Goal: Book appointment/travel/reservation

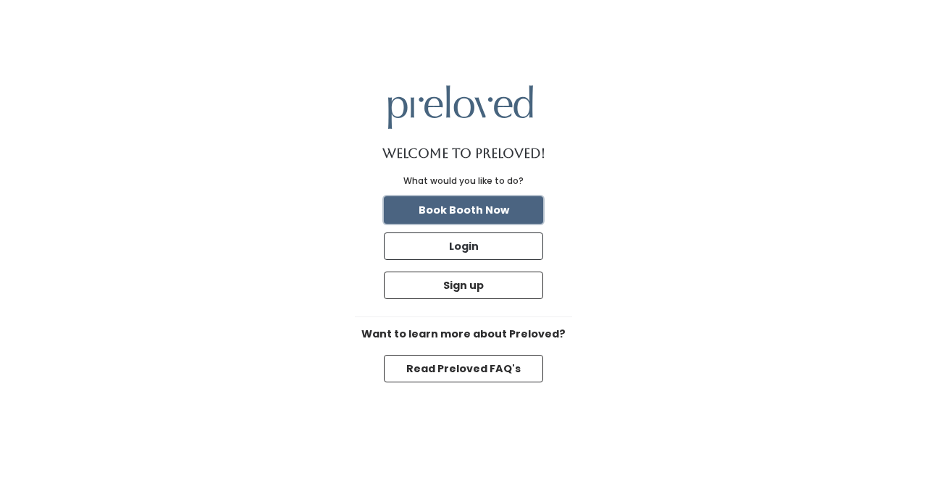
click at [501, 215] on button "Book Booth Now" at bounding box center [463, 210] width 159 height 28
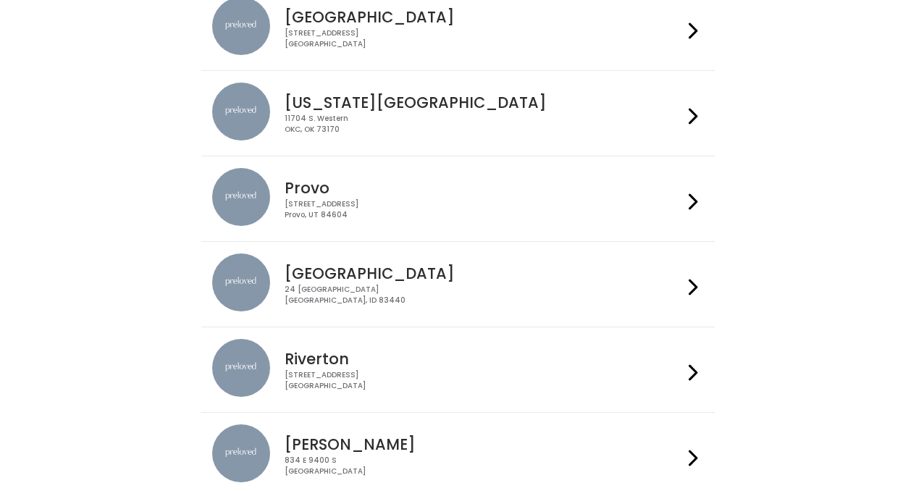
scroll to position [332, 0]
click at [416, 198] on div "Provo [STREET_ADDRESS]" at bounding box center [481, 193] width 404 height 52
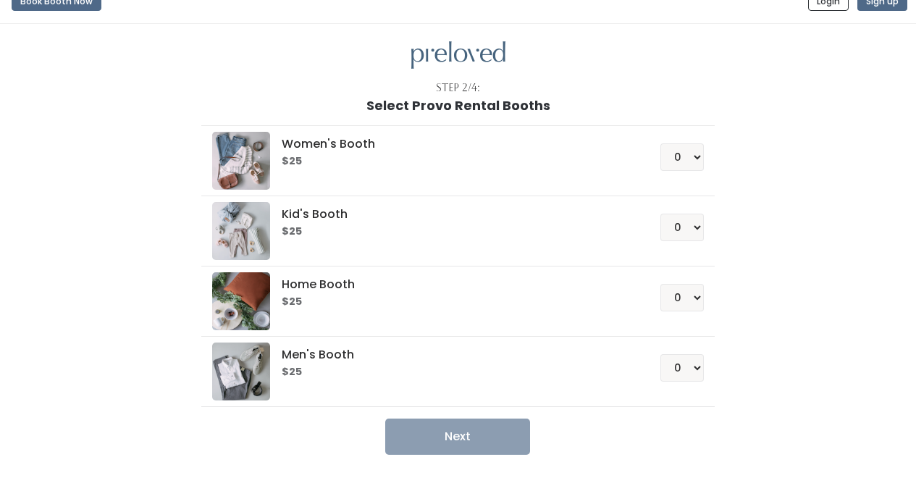
scroll to position [21, 0]
click at [698, 364] on select "0 1 2 3 4" at bounding box center [681, 367] width 43 height 28
select select "1"
click at [660, 353] on select "0 1 2 3 4" at bounding box center [681, 367] width 43 height 28
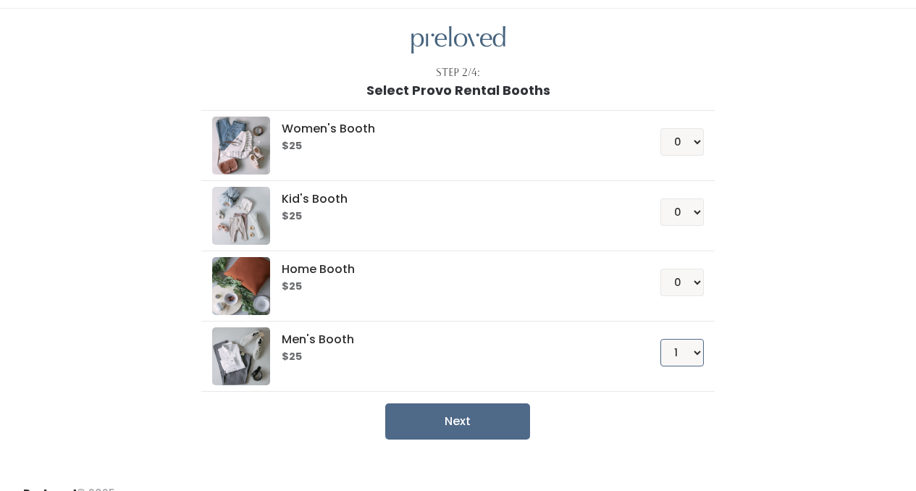
scroll to position [36, 0]
click at [440, 411] on button "Next" at bounding box center [457, 421] width 145 height 36
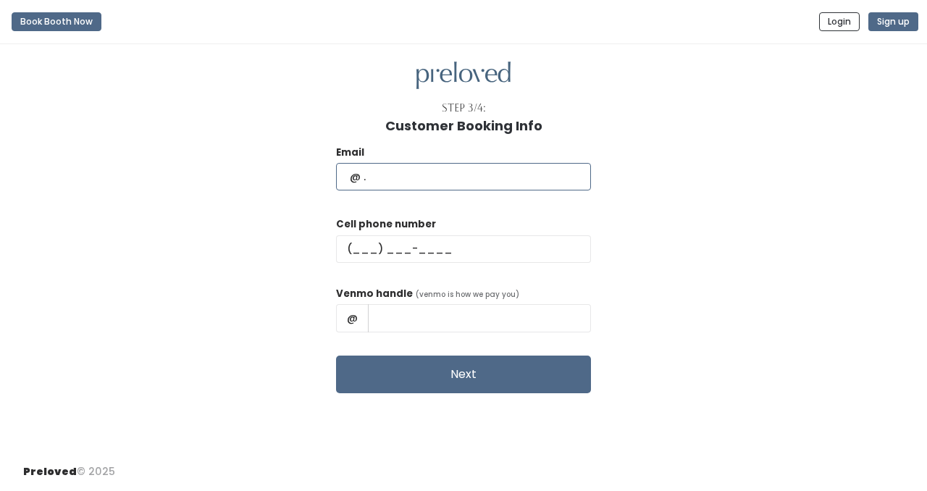
click at [482, 177] on input "text" at bounding box center [463, 177] width 255 height 28
type input "mckaysflake@gmail.com"
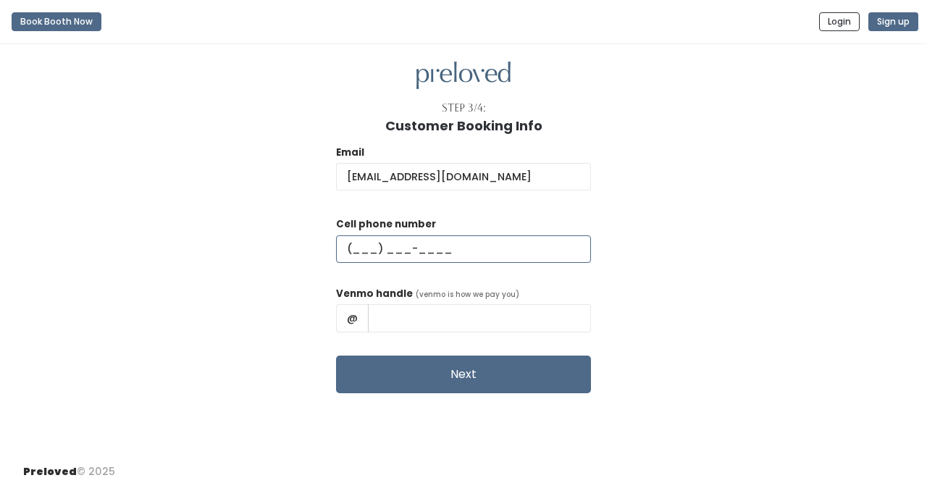
type input "(986) 229-1319"
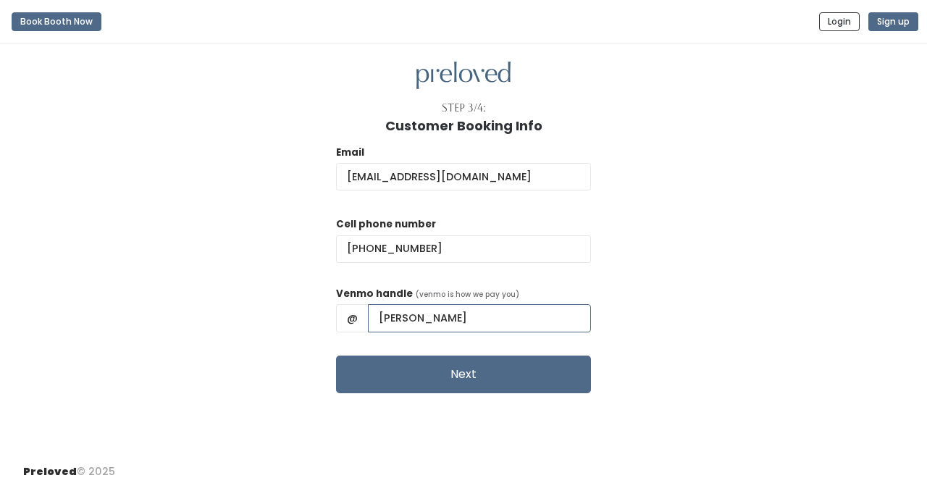
click at [495, 320] on input "Mckay" at bounding box center [479, 318] width 223 height 28
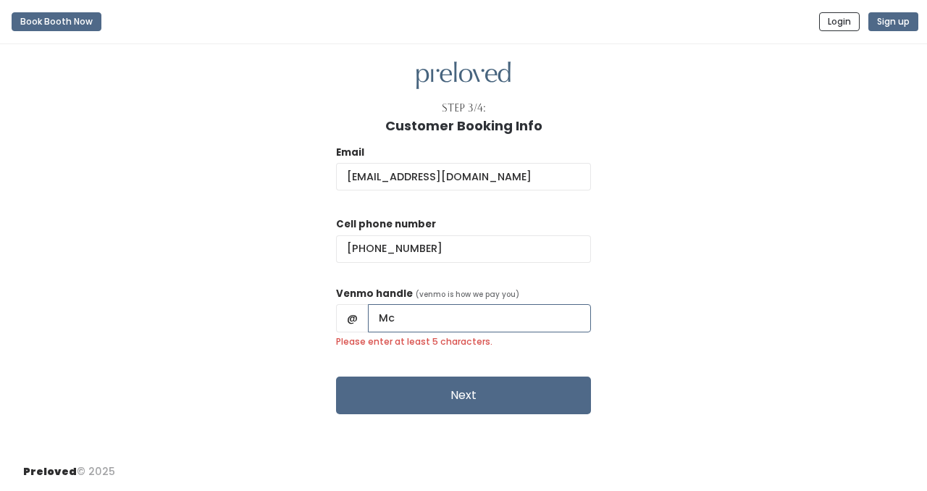
type input "M"
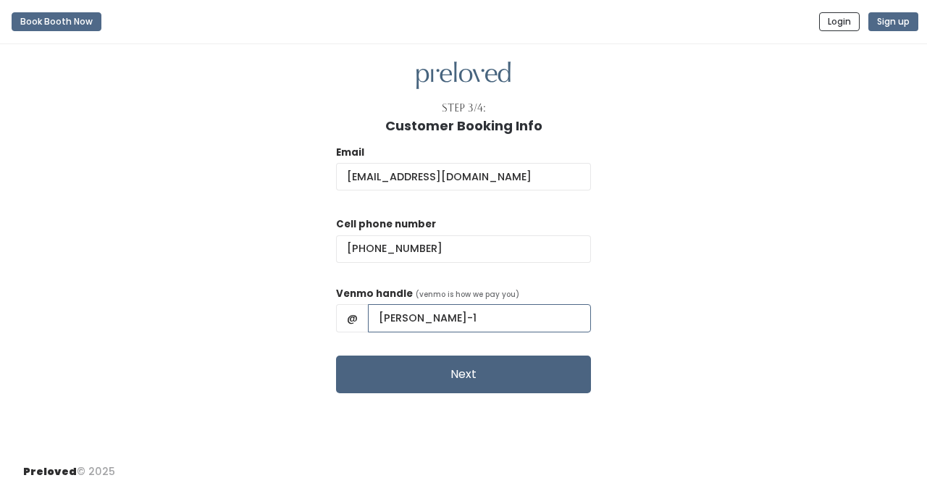
type input "mckay-flake-1"
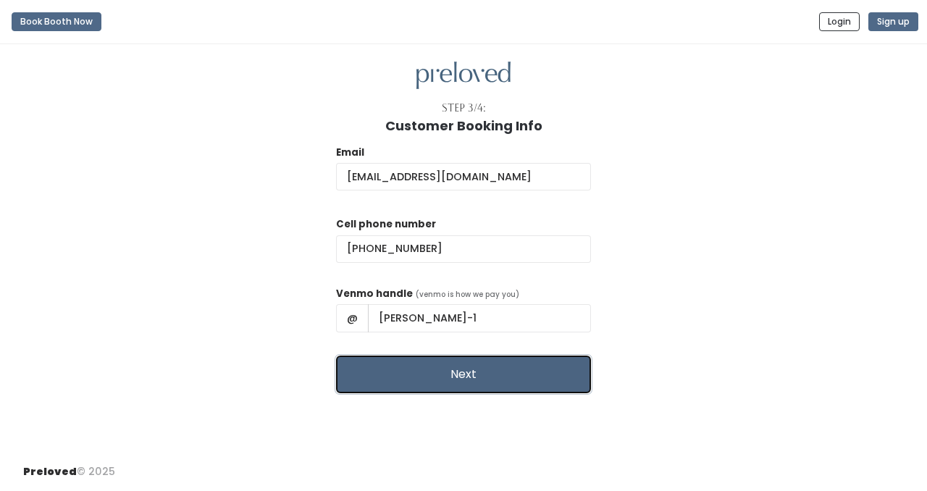
click at [459, 371] on button "Next" at bounding box center [463, 375] width 255 height 38
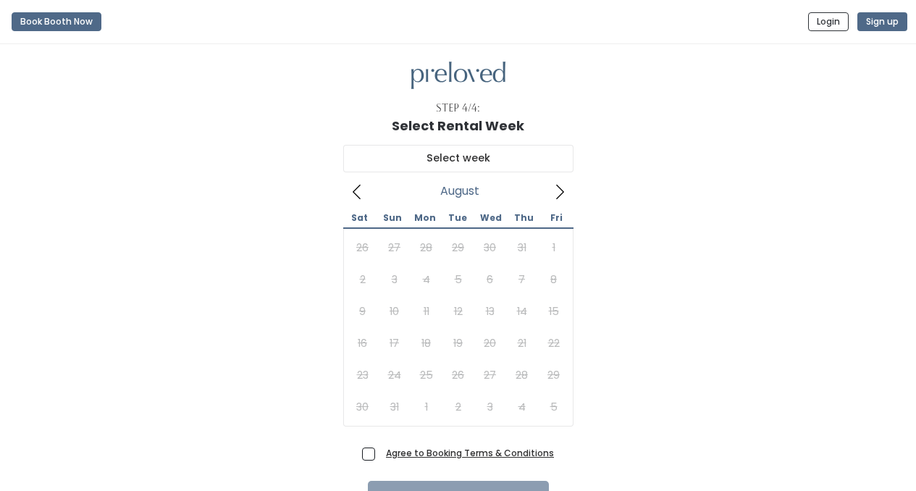
scroll to position [82, 0]
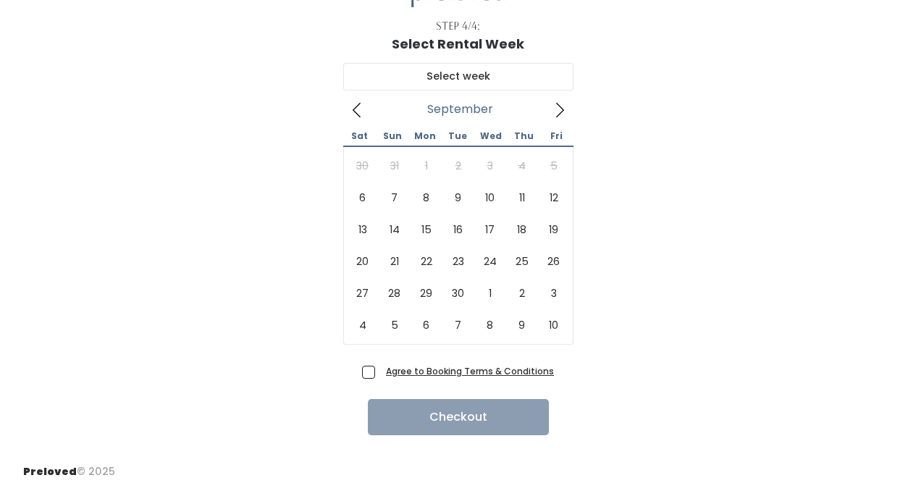
click at [563, 112] on icon at bounding box center [560, 110] width 16 height 16
click at [362, 159] on div "30 31 1 2 3 4 5 6 7 8 9 10 11 12 13 14 15 16 17 18 19 20 21 22 23 24 25 26 27 2…" at bounding box center [458, 245] width 223 height 191
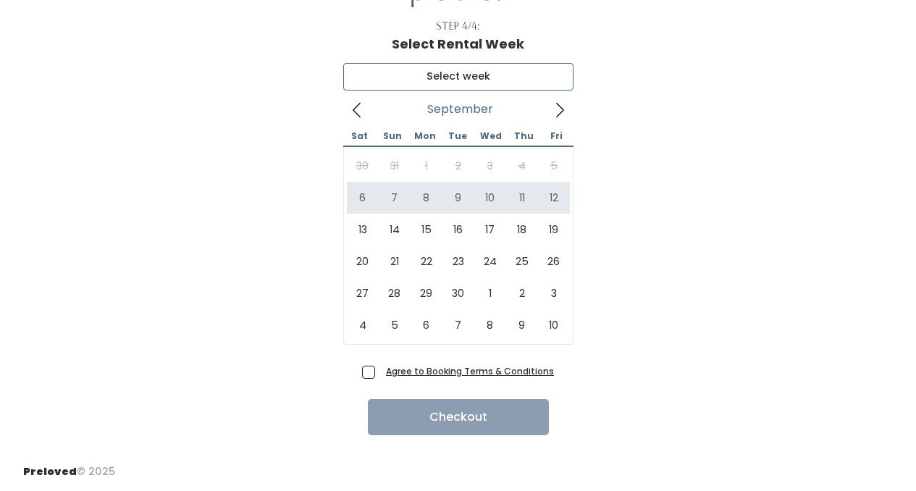
type input "[DATE] to [DATE]"
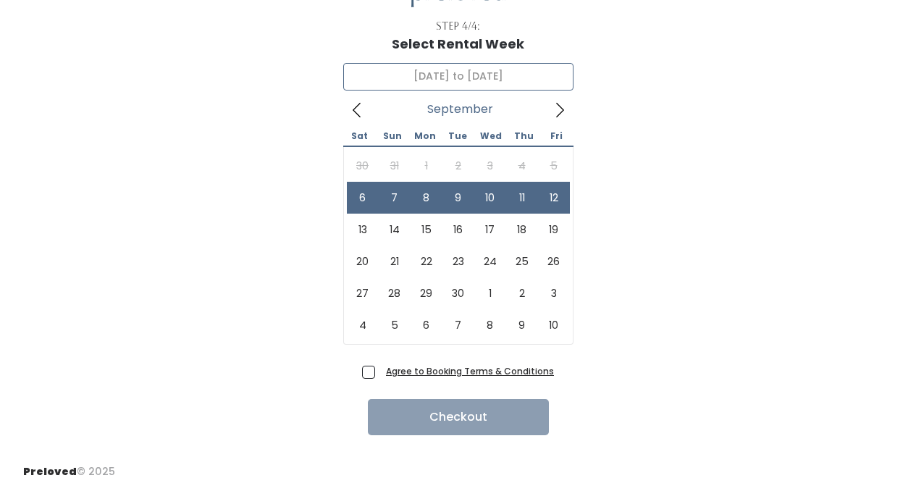
click at [474, 165] on div "30 31 1 2 3 4 5 6 7 8 9 10 11 12 13 14 15 16 17 18 19 20 21 22 23 24 25 26 27 2…" at bounding box center [458, 245] width 223 height 191
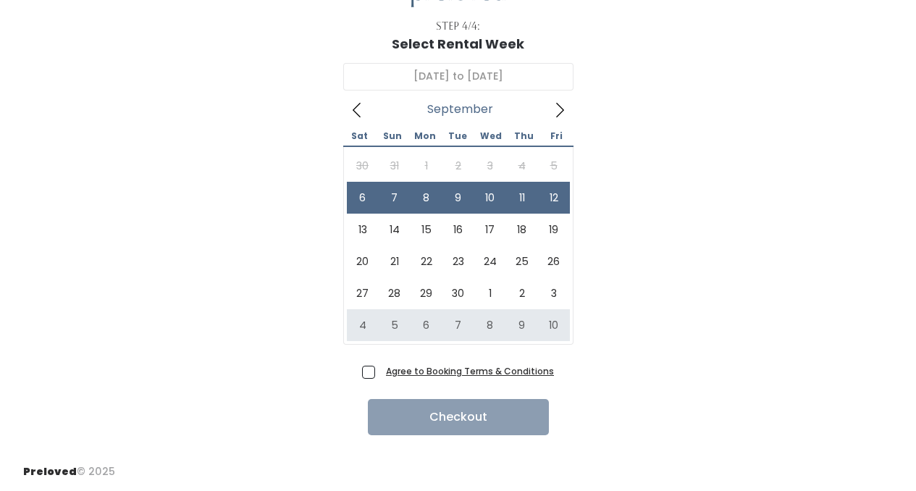
click at [380, 372] on span "Agree to Booking Terms & Conditions" at bounding box center [467, 370] width 174 height 14
click at [380, 372] on input "Agree to Booking Terms & Conditions" at bounding box center [384, 367] width 9 height 9
checkbox input "true"
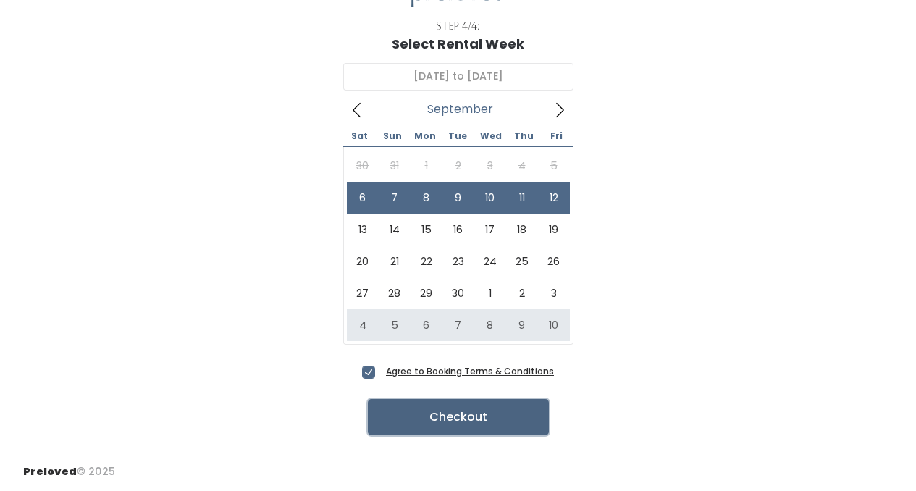
click at [432, 424] on button "Checkout" at bounding box center [458, 417] width 181 height 36
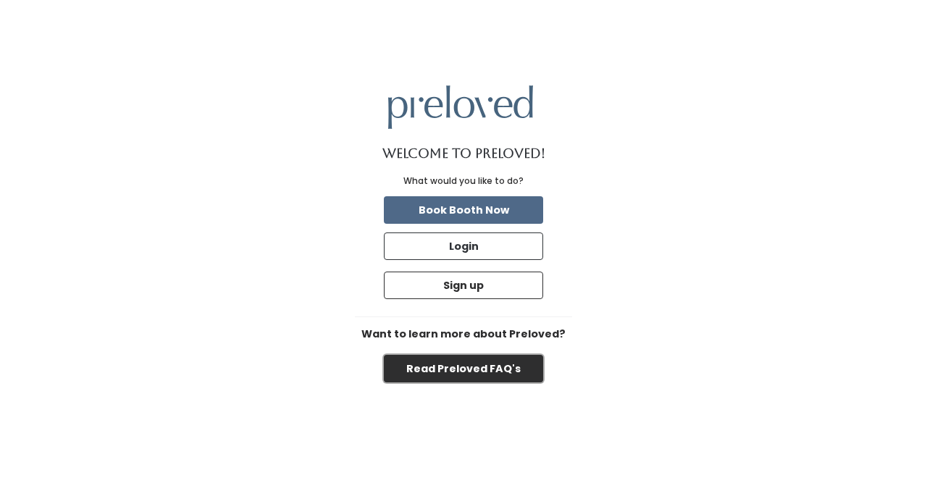
click at [490, 366] on button "Read Preloved FAQ's" at bounding box center [463, 369] width 159 height 28
